Goal: Browse casually: Explore the website without a specific task or goal

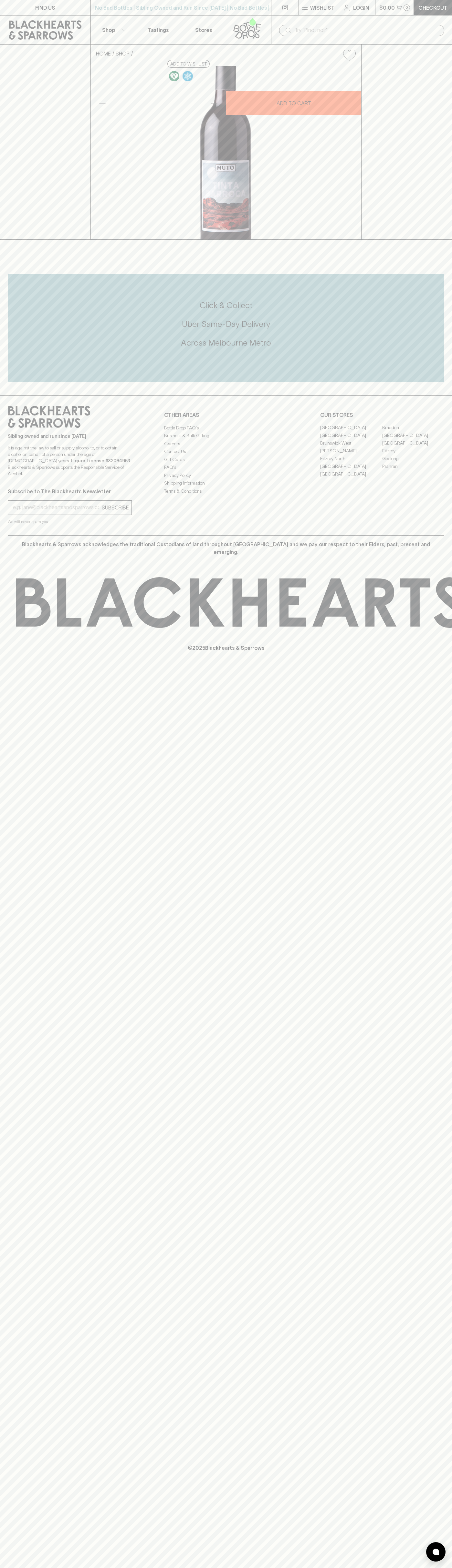
click at [54, 23] on icon at bounding box center [45, 30] width 81 height 19
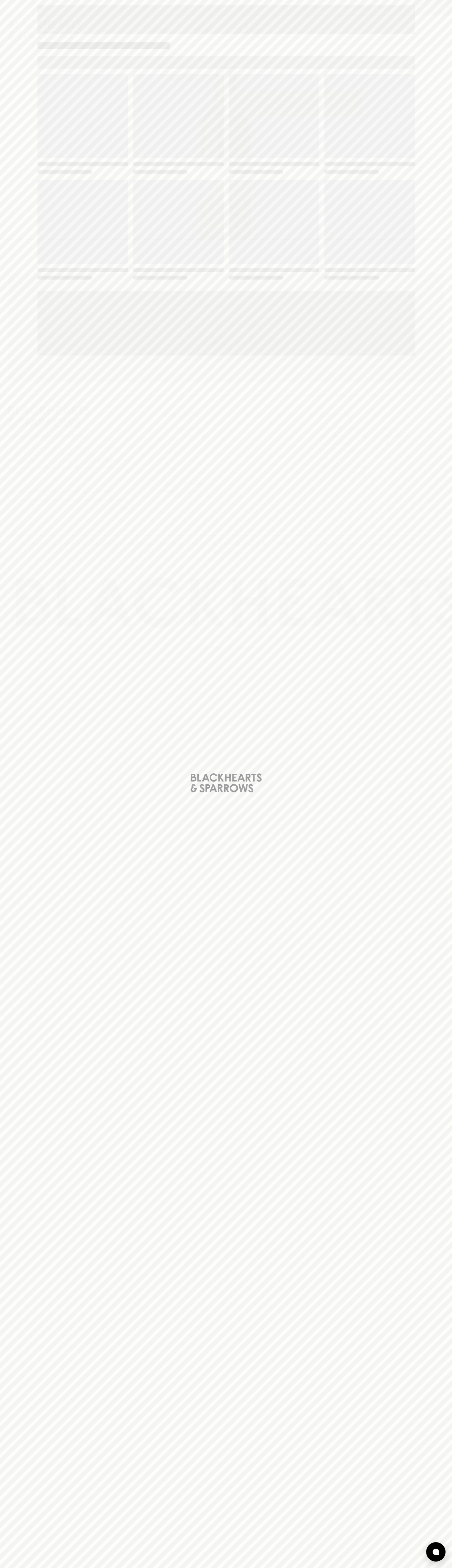
click at [441, 324] on div "Loading" at bounding box center [226, 784] width 452 height 1568
click at [182, 1567] on html "FIND US | No Bad Bottles | Sibling Owned and Run Since [DATE] | No Bad Bottles …" at bounding box center [226, 784] width 452 height 1568
click at [26, 874] on div "Loading" at bounding box center [226, 784] width 452 height 1568
